Goal: Task Accomplishment & Management: Manage account settings

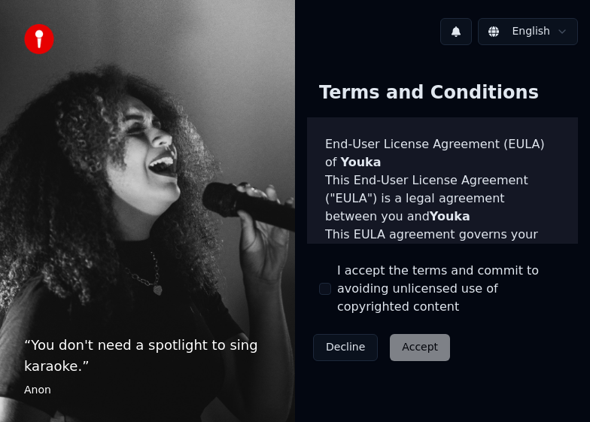
click at [421, 330] on div "Decline Accept" at bounding box center [381, 347] width 149 height 39
click at [326, 283] on button "I accept the terms and commit to avoiding unlicensed use of copyrighted content" at bounding box center [325, 289] width 12 height 12
click at [409, 334] on button "Accept" at bounding box center [420, 347] width 60 height 27
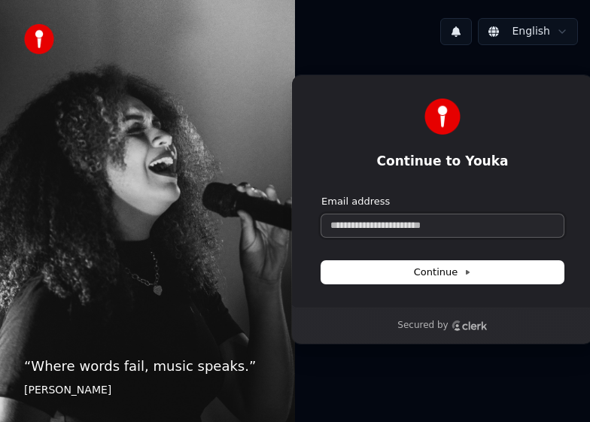
click at [387, 226] on input "Email address" at bounding box center [442, 225] width 242 height 23
type input "*"
click at [464, 279] on button "Continue" at bounding box center [442, 272] width 242 height 23
type input "**********"
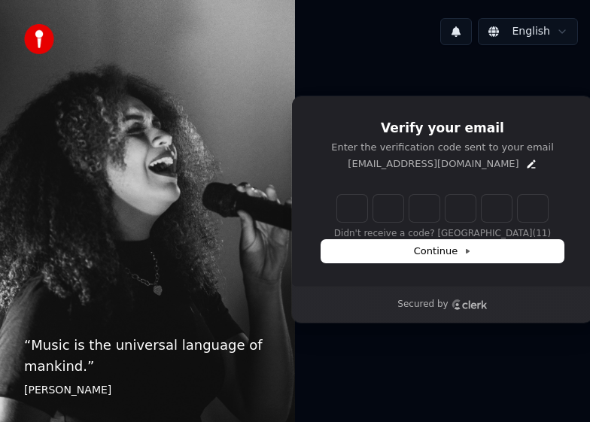
click at [351, 208] on input "Enter verification code" at bounding box center [442, 208] width 211 height 27
paste input "******"
type input "******"
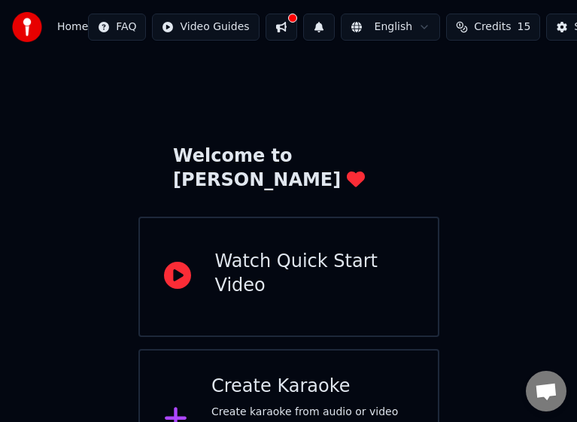
click at [269, 26] on button at bounding box center [282, 27] width 32 height 27
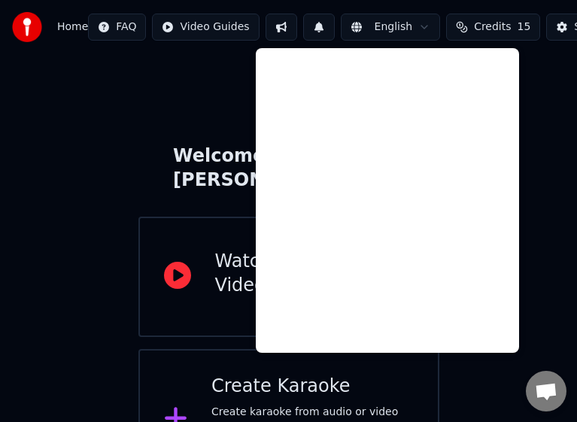
click at [269, 26] on button at bounding box center [282, 27] width 32 height 27
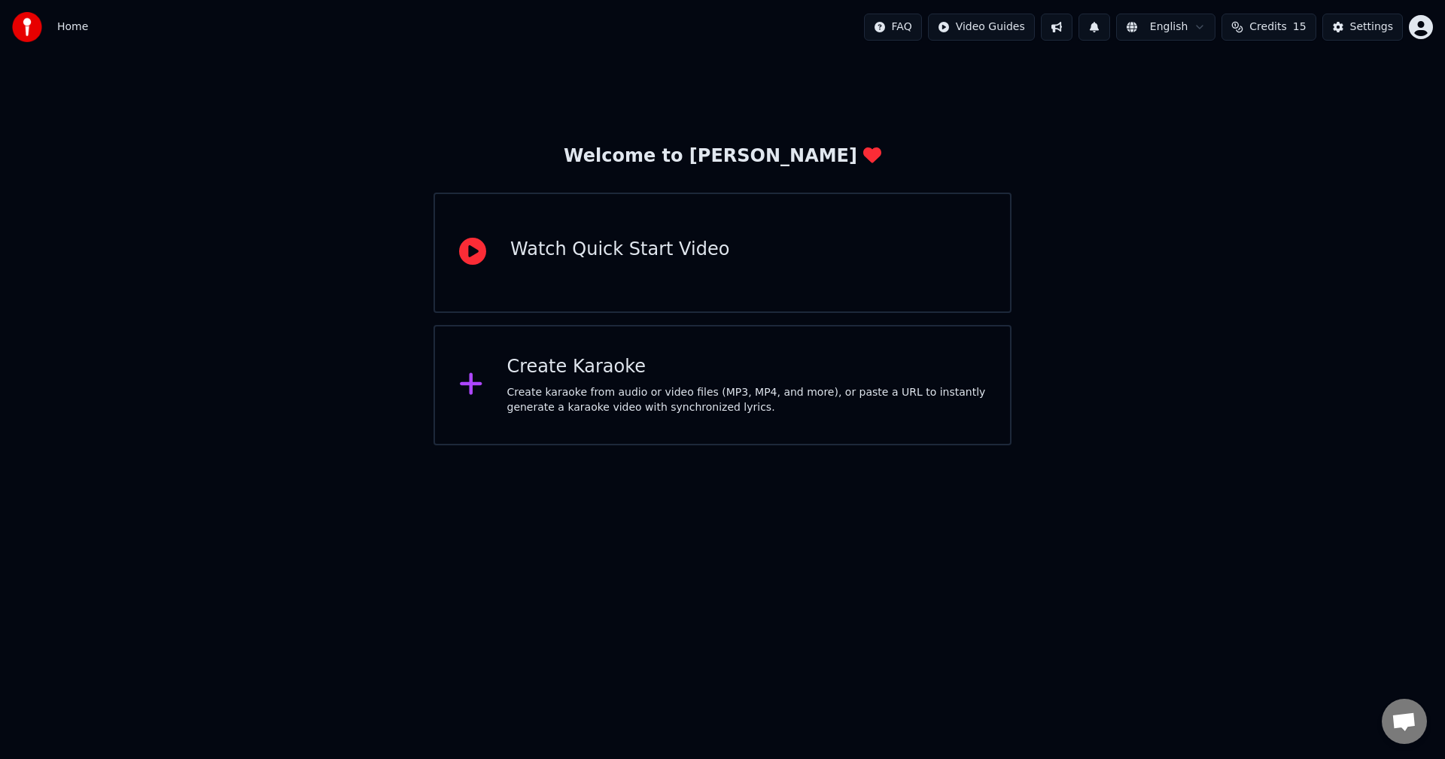
click at [589, 29] on span "Credits" at bounding box center [1267, 27] width 37 height 15
click at [589, 136] on button "Refresh" at bounding box center [1276, 139] width 78 height 27
click at [589, 23] on div "Settings" at bounding box center [1371, 27] width 43 height 15
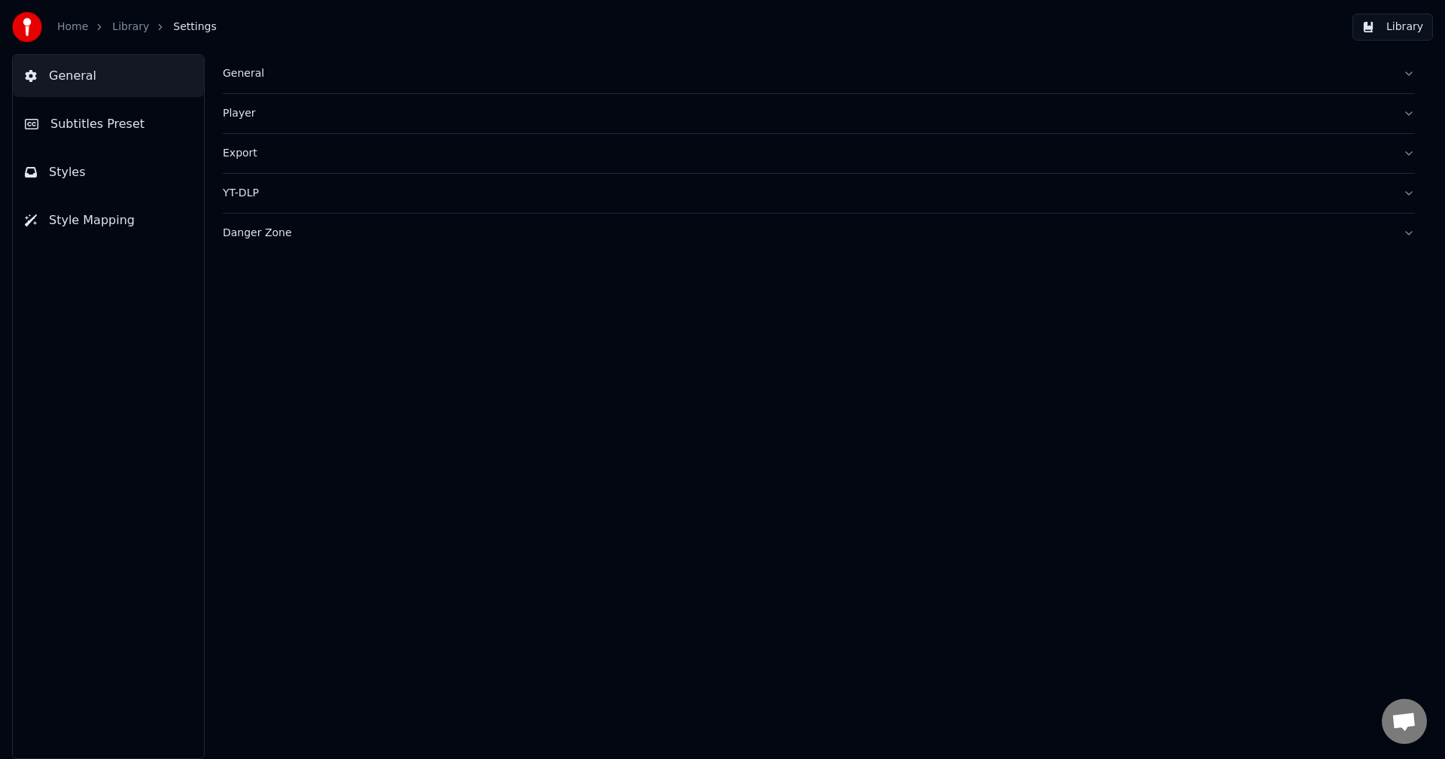
click at [106, 224] on span "Style Mapping" at bounding box center [92, 220] width 86 height 18
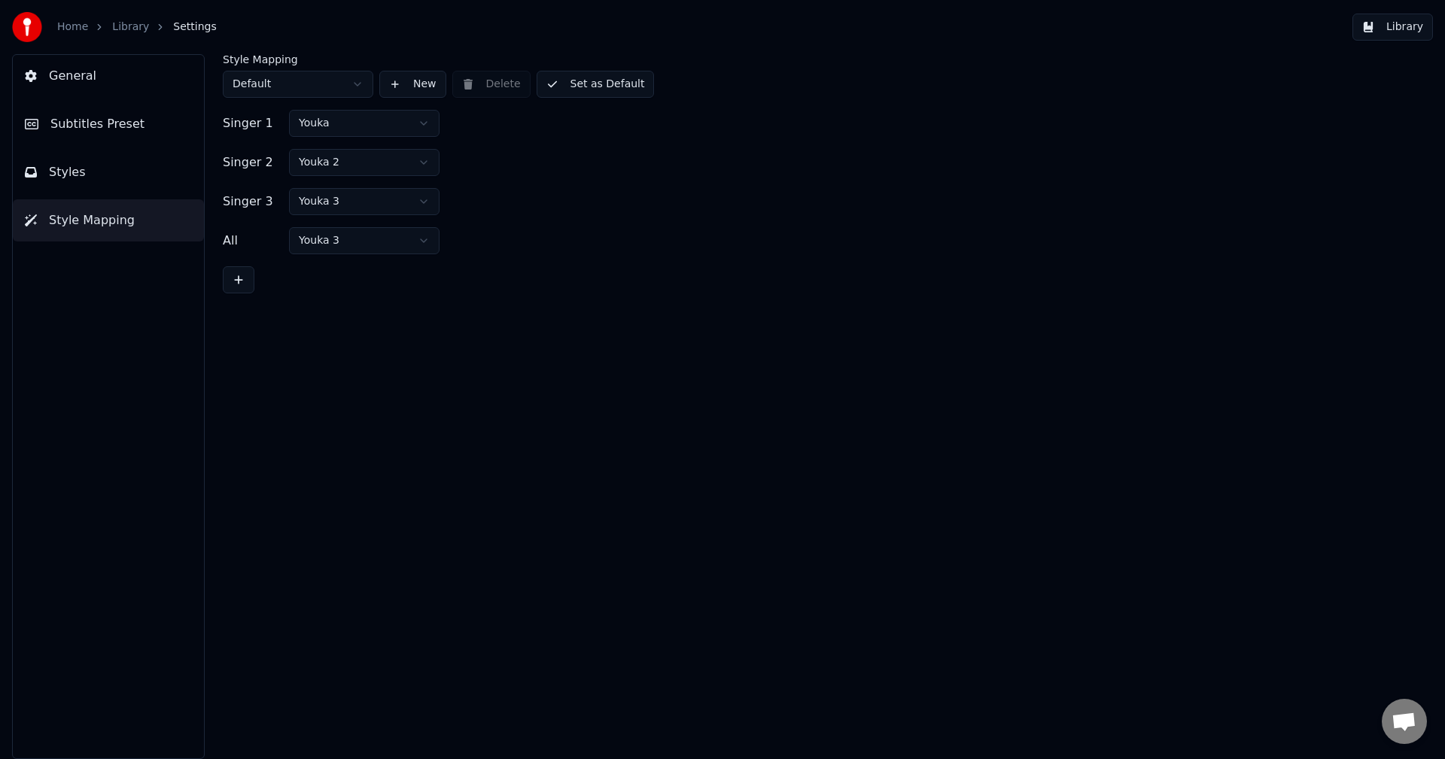
click at [90, 182] on button "Styles" at bounding box center [108, 172] width 191 height 42
click at [65, 71] on span "General" at bounding box center [72, 76] width 47 height 18
